Goal: Task Accomplishment & Management: Manage account settings

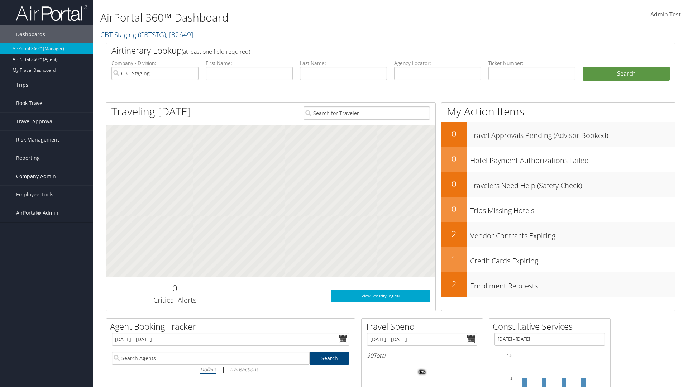
click at [47, 176] on span "Company Admin" at bounding box center [36, 176] width 40 height 18
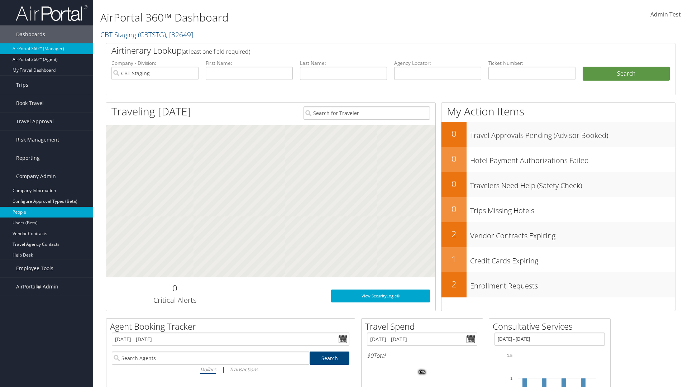
click at [47, 212] on link "People" at bounding box center [46, 212] width 93 height 11
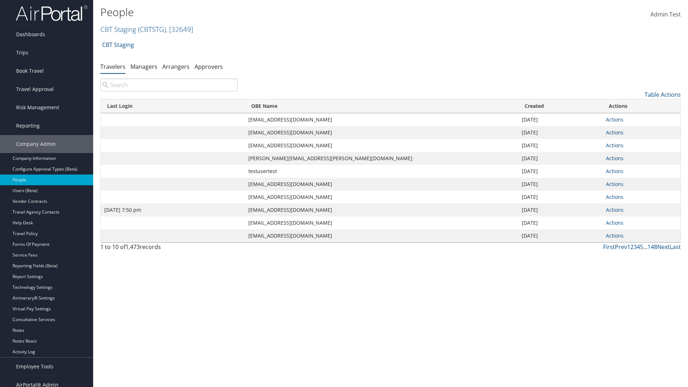
click at [169, 85] on input "search" at bounding box center [168, 84] width 137 height 13
type input "Jan 9, 2024 7:50 pm"
